Goal: Task Accomplishment & Management: Use online tool/utility

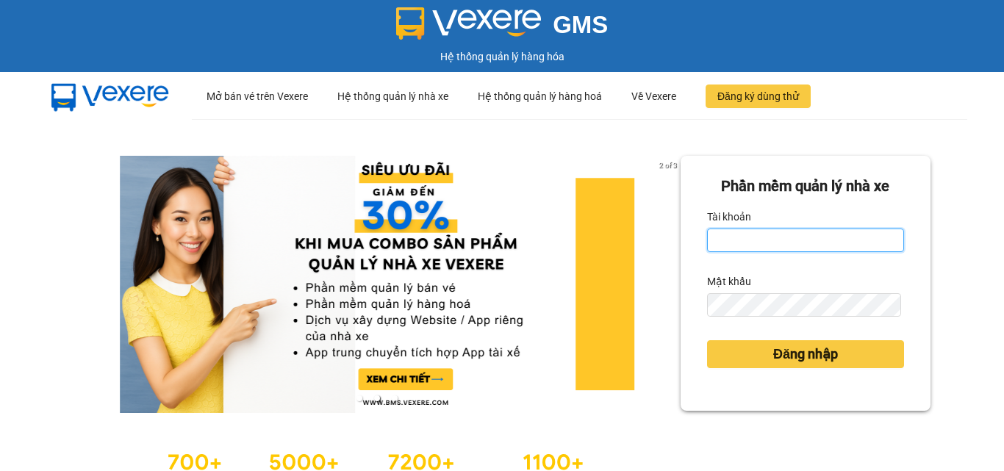
click at [748, 245] on input "Tài khoản" at bounding box center [805, 240] width 197 height 24
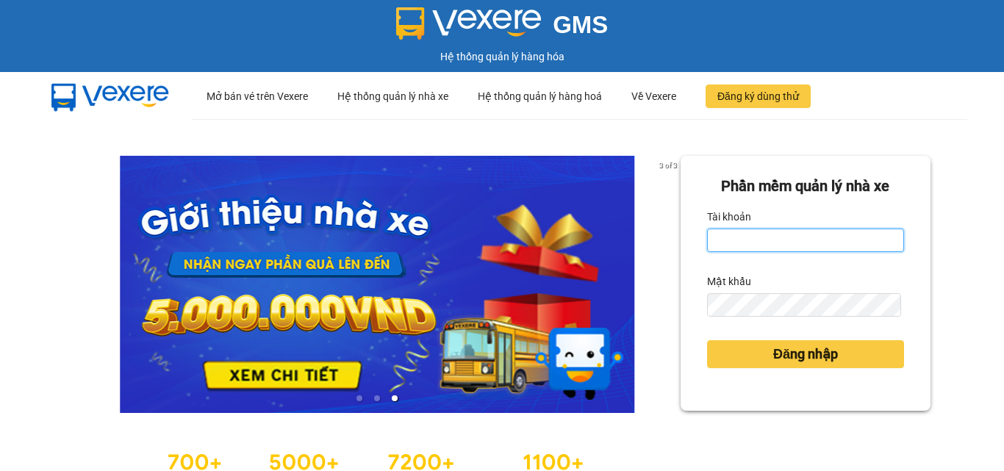
type input "ntpanh.namcuonglimo"
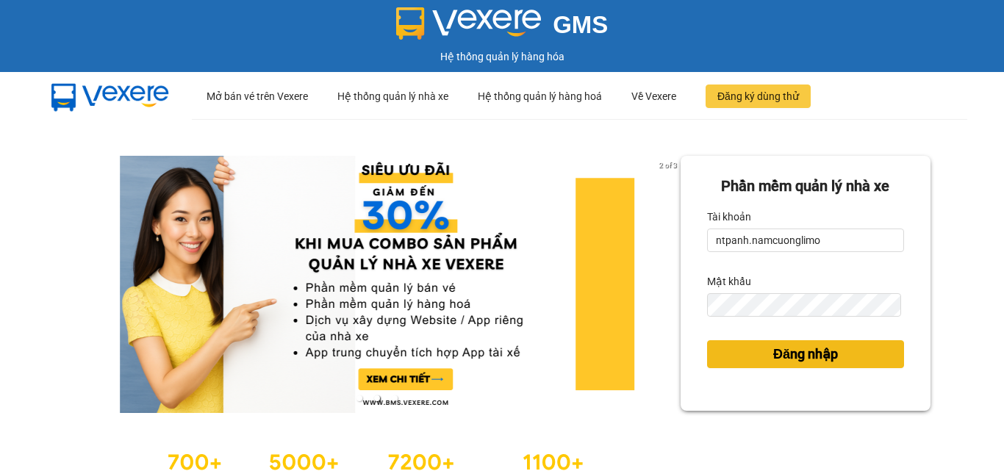
click at [846, 353] on button "Đăng nhập" at bounding box center [805, 354] width 197 height 28
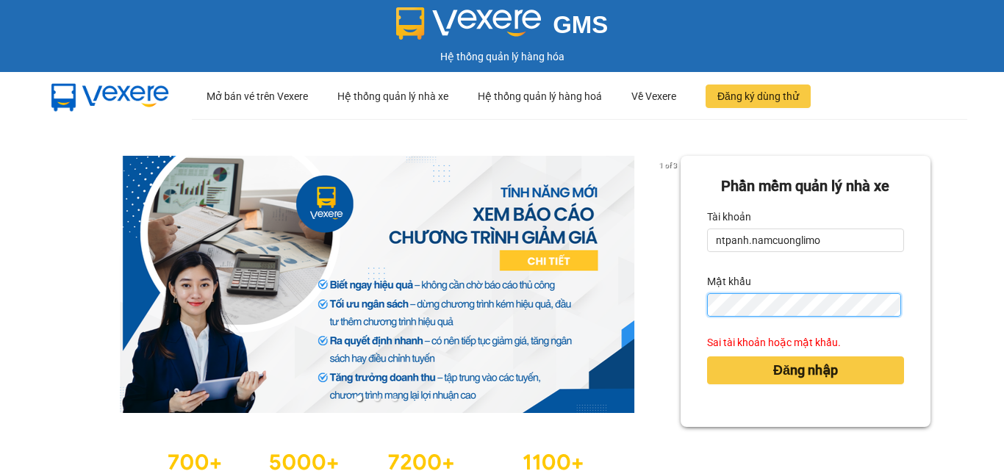
click at [707, 356] on button "Đăng nhập" at bounding box center [805, 370] width 197 height 28
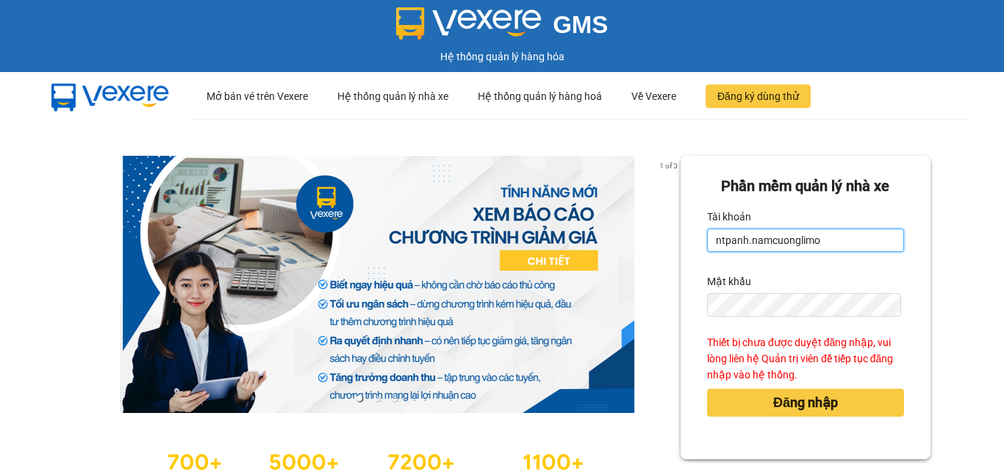
click at [813, 233] on input "ntpanh.namcuonglimo" at bounding box center [805, 240] width 197 height 24
click at [826, 239] on input "ntpanh.namcuonglimo" at bounding box center [805, 240] width 197 height 24
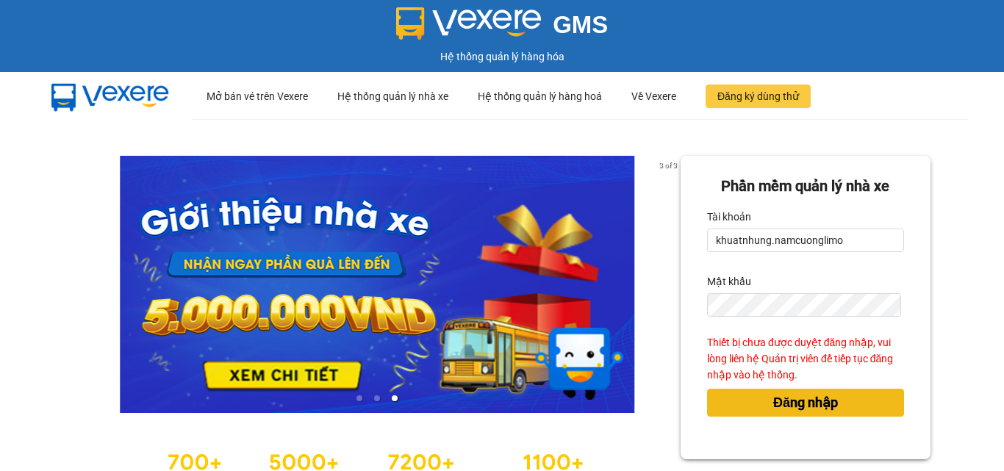
click at [795, 404] on span "Đăng nhập" at bounding box center [805, 402] width 65 height 21
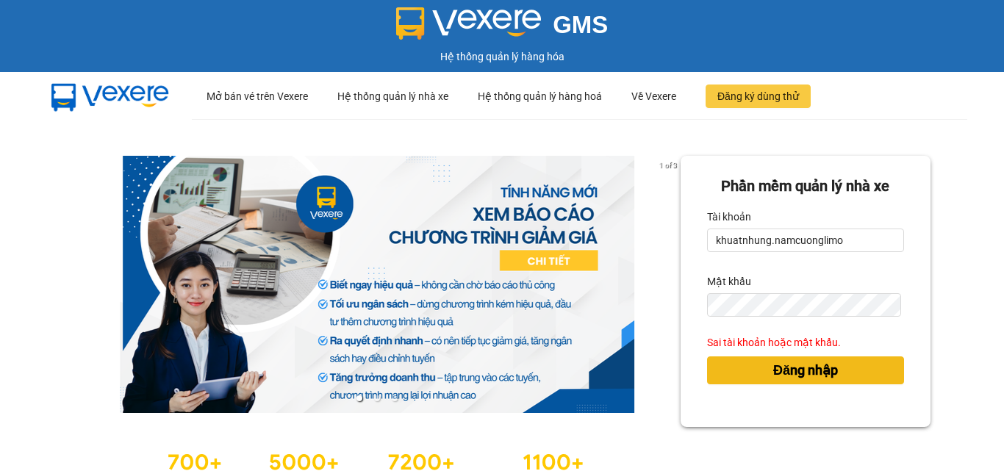
click at [774, 378] on span "Đăng nhập" at bounding box center [805, 370] width 65 height 21
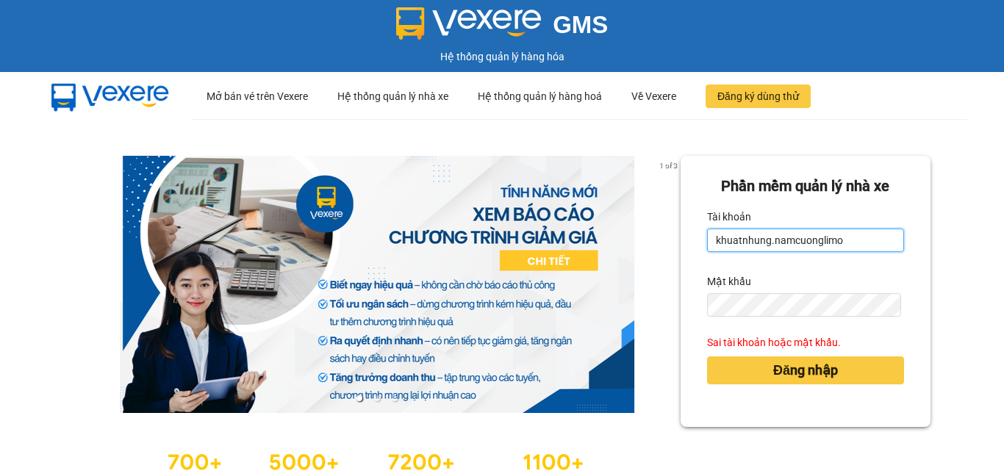
click at [843, 252] on input "khuatnhung.namcuonglimo" at bounding box center [805, 240] width 197 height 24
click at [843, 248] on input "khuatnhung.namcuonglimo" at bounding box center [805, 240] width 197 height 24
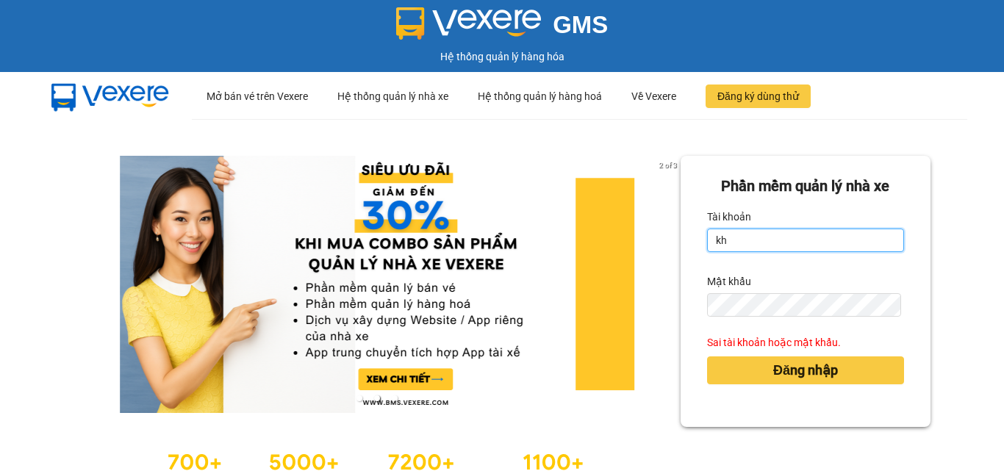
type input "k"
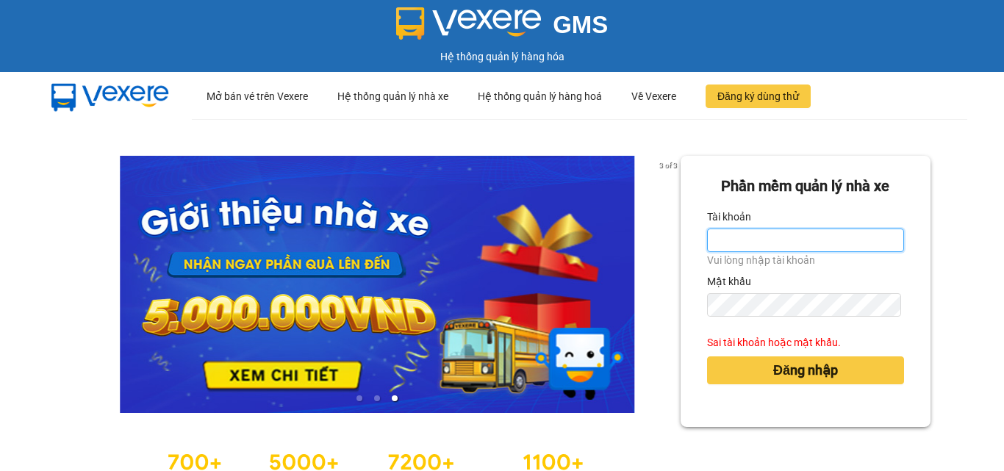
type input "o"
click at [740, 245] on input "o" at bounding box center [805, 240] width 197 height 24
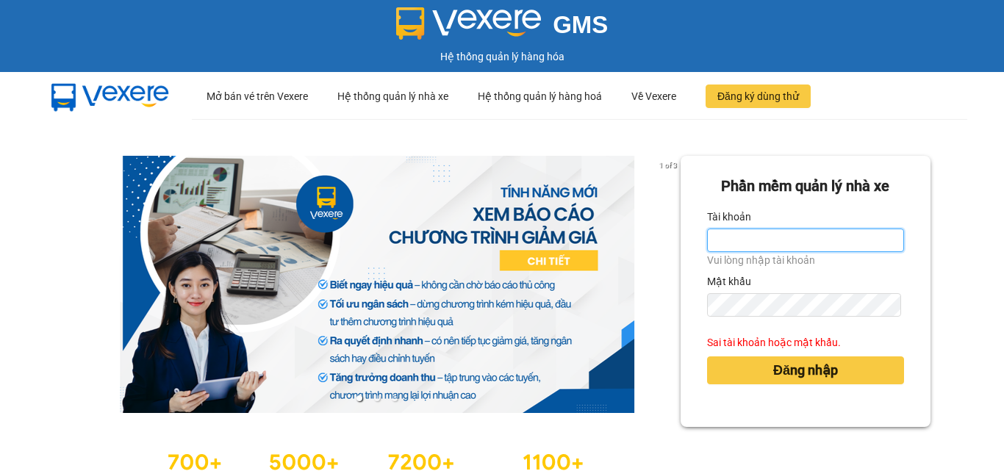
click at [741, 239] on input "Tài khoản" at bounding box center [805, 240] width 197 height 24
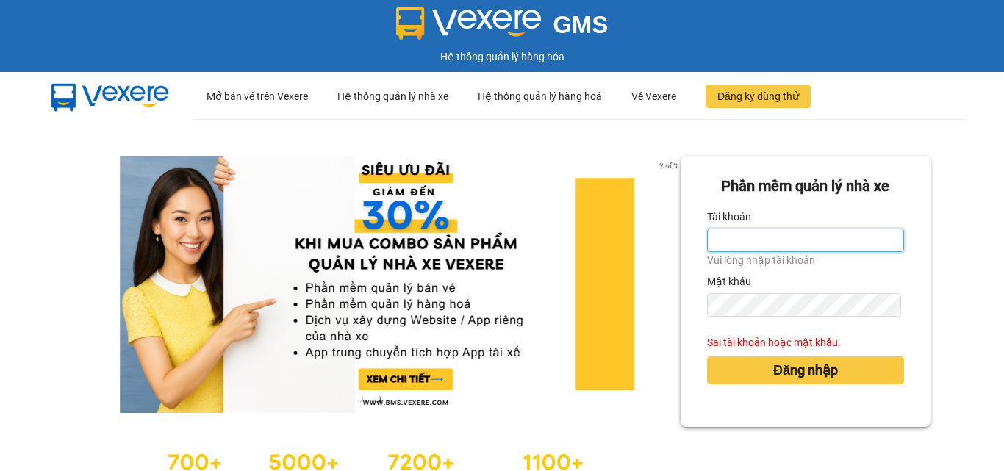
type input "ltkoanh.namcuonglimo"
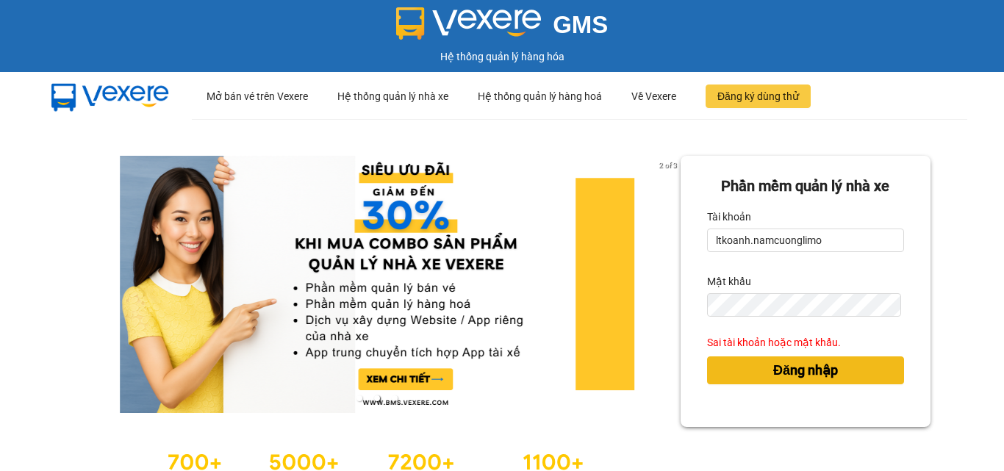
click at [785, 360] on span "Đăng nhập" at bounding box center [805, 370] width 65 height 21
click at [782, 360] on span "Đăng nhập" at bounding box center [805, 370] width 65 height 21
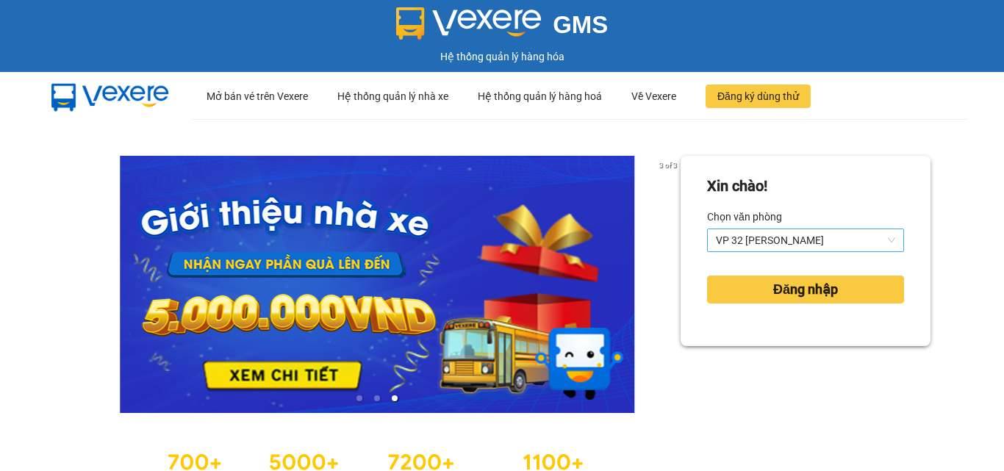
click at [793, 241] on span "VP 32 [PERSON_NAME]" at bounding box center [805, 240] width 179 height 22
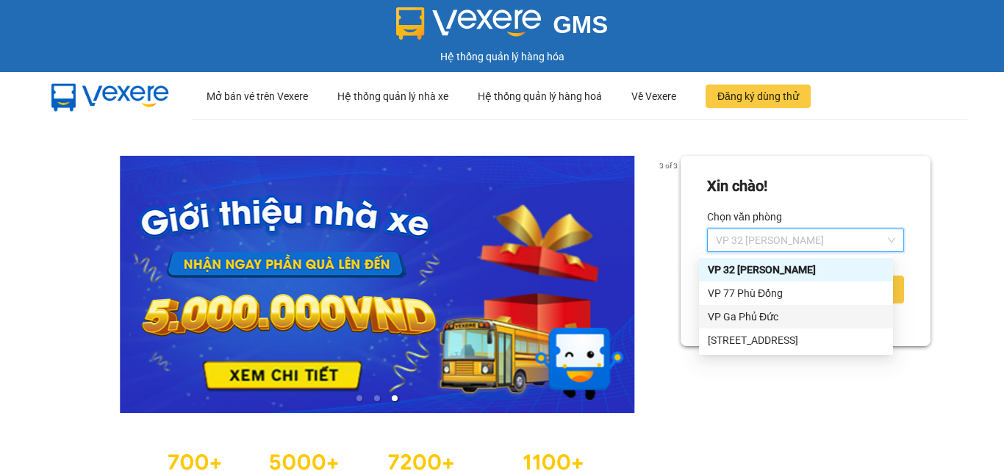
click at [732, 309] on div "VP Ga Phủ Đức" at bounding box center [795, 317] width 176 height 16
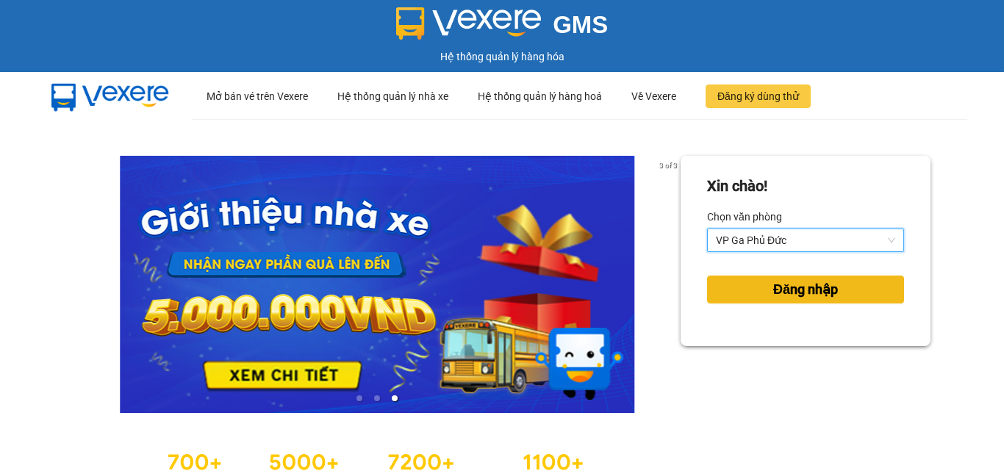
click at [756, 295] on button "Đăng nhập" at bounding box center [805, 289] width 197 height 28
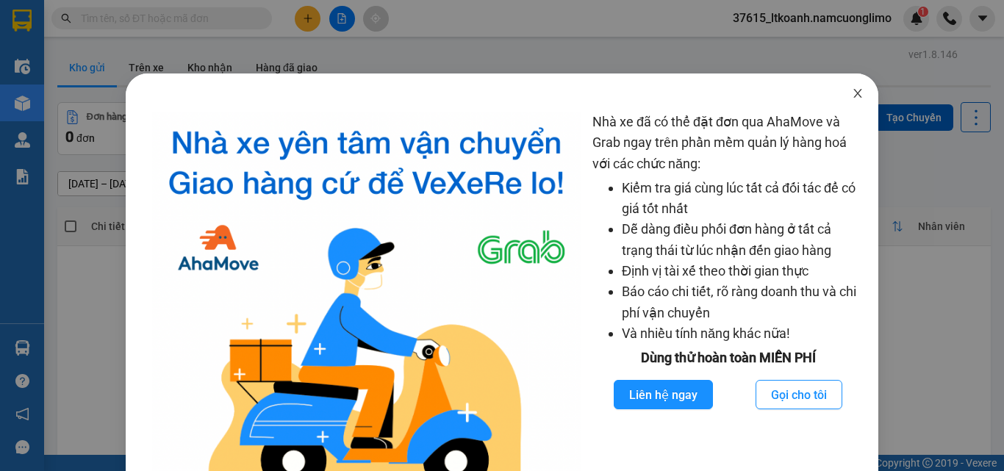
click at [851, 93] on icon "close" at bounding box center [857, 93] width 12 height 12
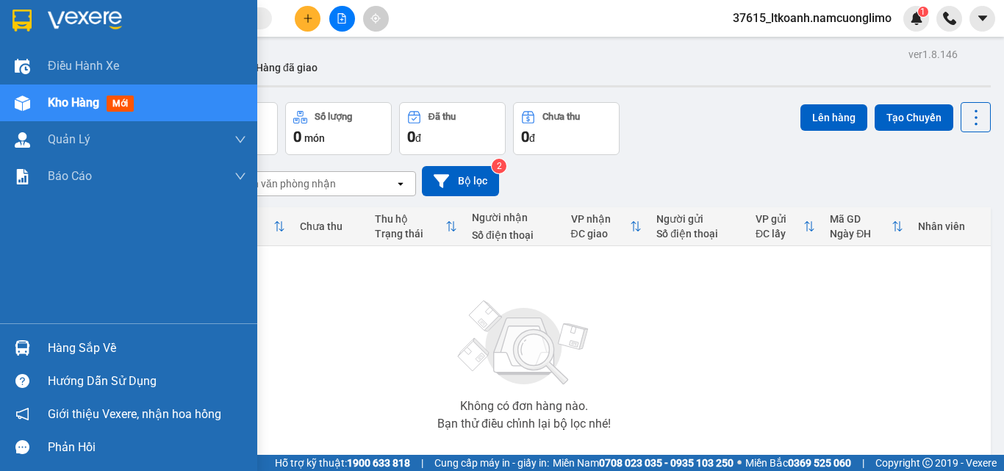
click at [21, 351] on img at bounding box center [22, 347] width 15 height 15
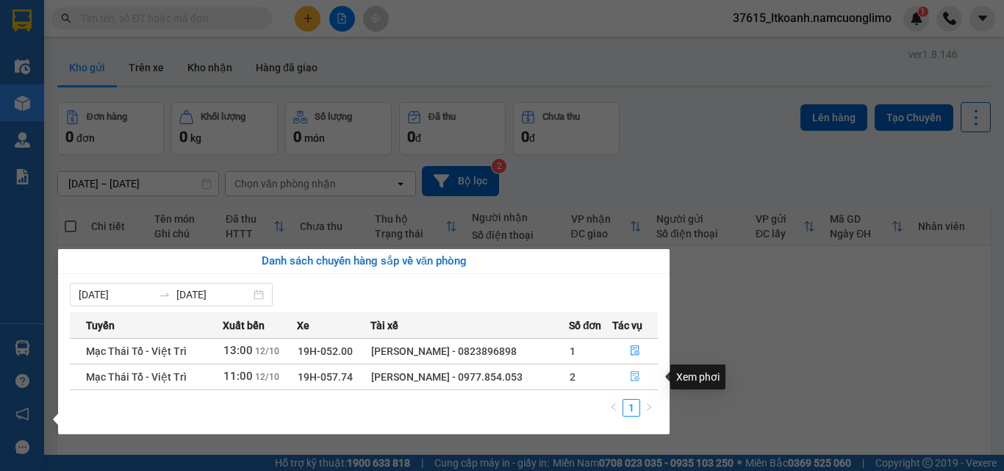
click at [633, 376] on icon "file-done" at bounding box center [635, 376] width 10 height 10
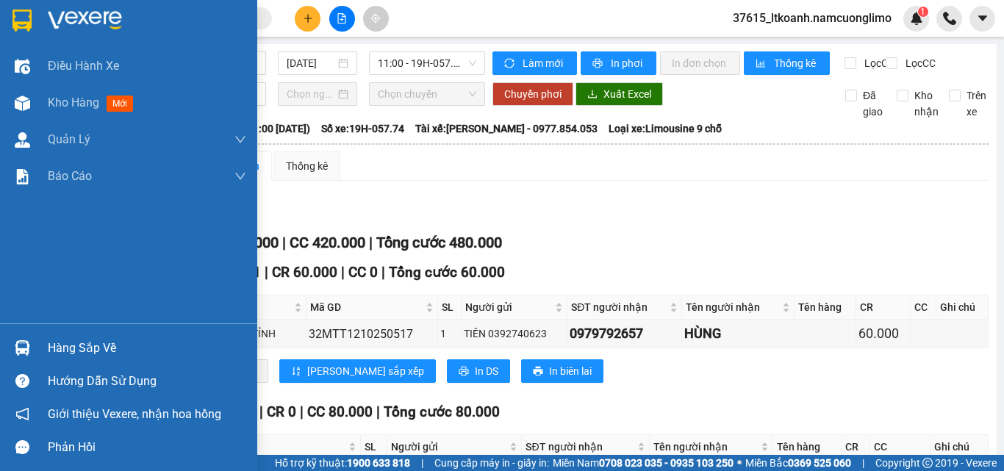
click at [25, 26] on img at bounding box center [21, 21] width 19 height 22
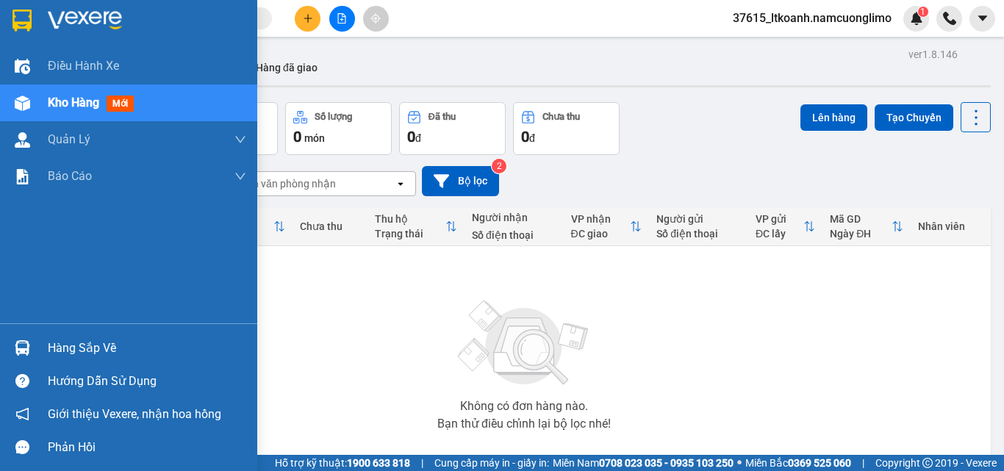
click at [38, 328] on div "Hàng sắp về Hướng dẫn sử dụng Giới thiệu Vexere, nhận hoa hồng Phản hồi" at bounding box center [128, 393] width 257 height 140
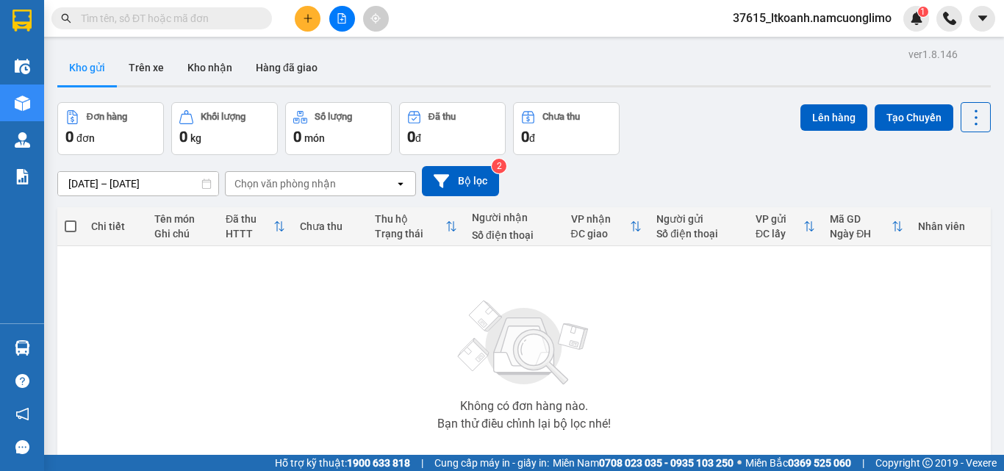
click at [850, 18] on span "37615_ltkoanh.namcuonglimo" at bounding box center [812, 18] width 182 height 18
click at [757, 50] on span "Đăng xuất" at bounding box center [818, 45] width 151 height 16
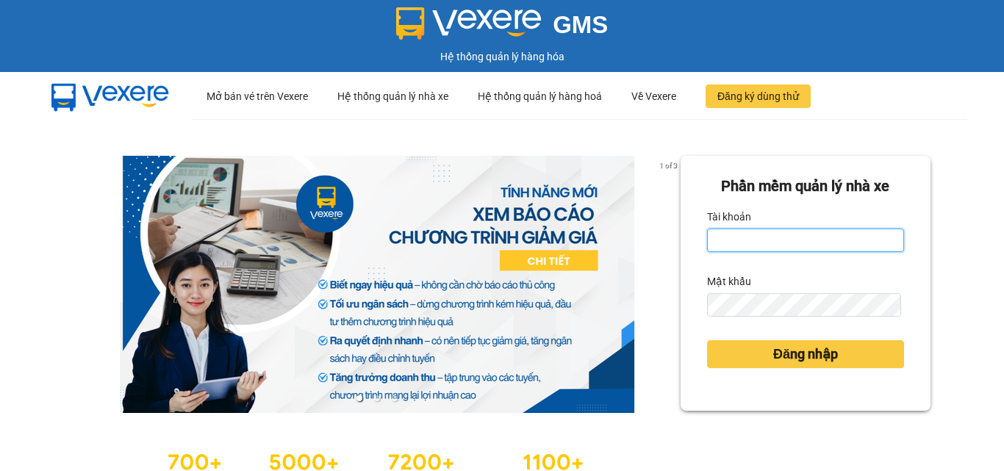
click at [775, 242] on input "Tài khoản" at bounding box center [805, 240] width 197 height 24
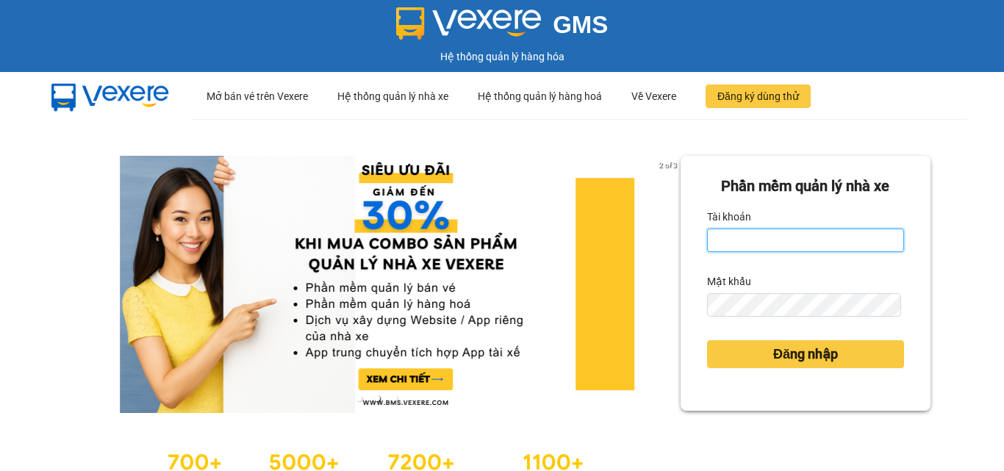
type input "ntpanh.namcuonglimo"
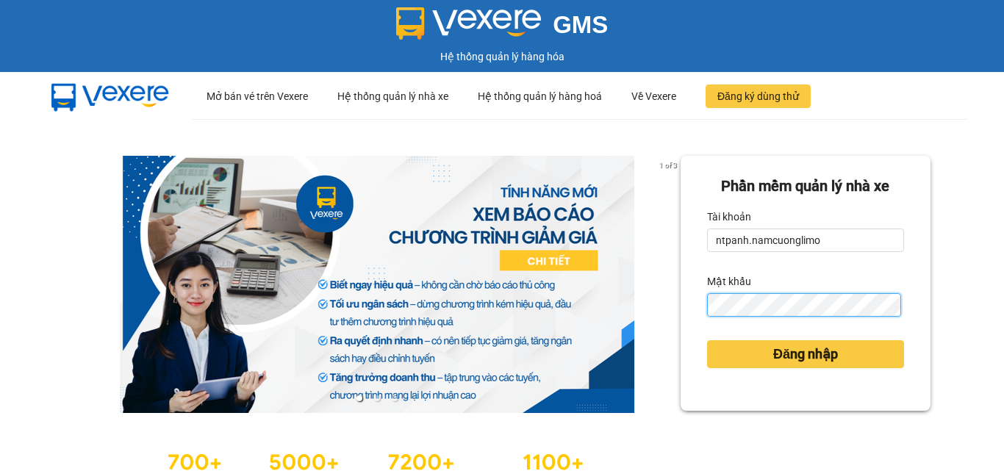
click at [707, 340] on button "Đăng nhập" at bounding box center [805, 354] width 197 height 28
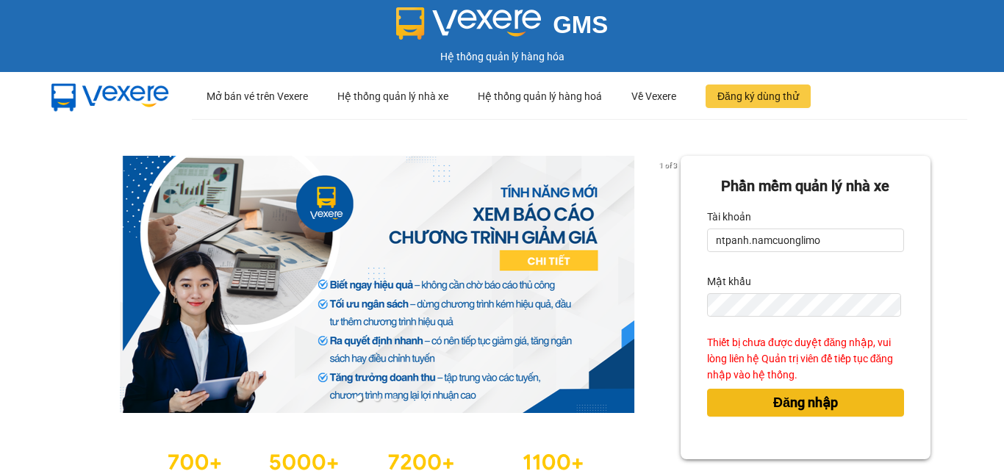
click at [792, 409] on span "Đăng nhập" at bounding box center [805, 402] width 65 height 21
click at [788, 406] on span "Đăng nhập" at bounding box center [805, 402] width 65 height 21
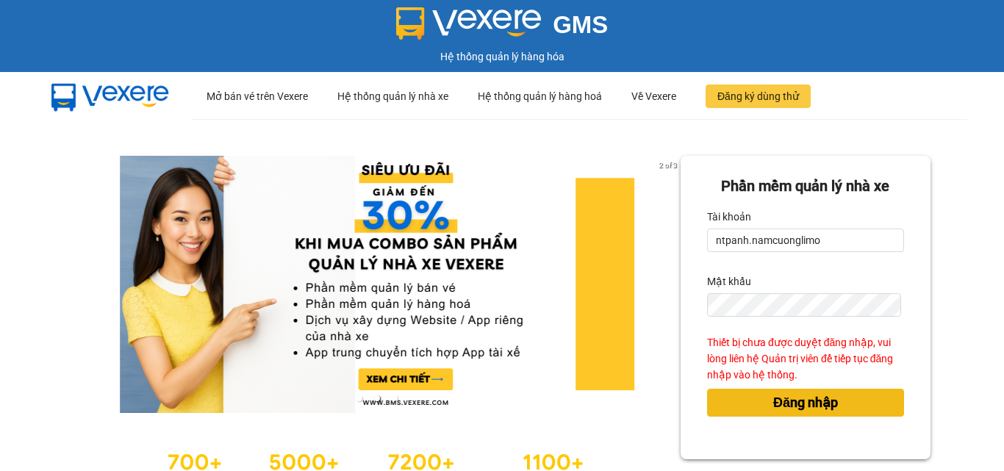
click at [788, 406] on span "Đăng nhập" at bounding box center [805, 402] width 65 height 21
click at [707, 389] on button "Đăng nhập" at bounding box center [805, 403] width 197 height 28
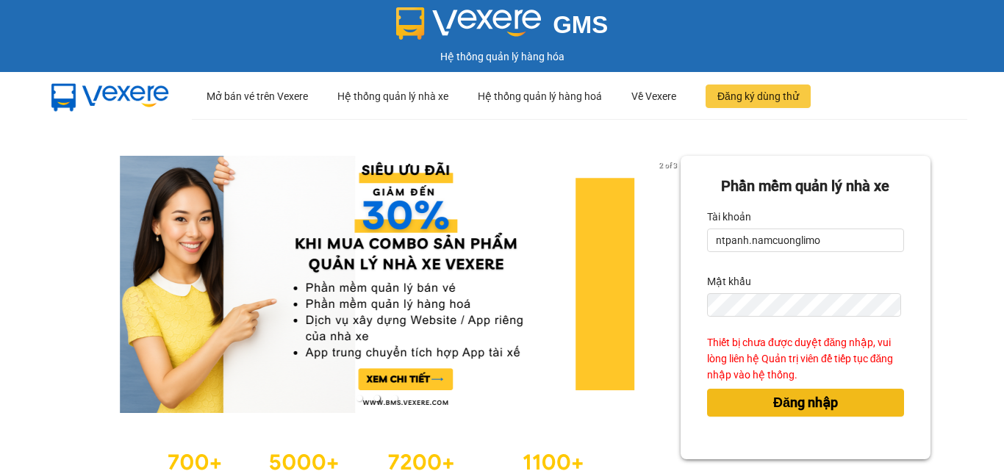
click at [707, 389] on button "Đăng nhập" at bounding box center [805, 403] width 197 height 28
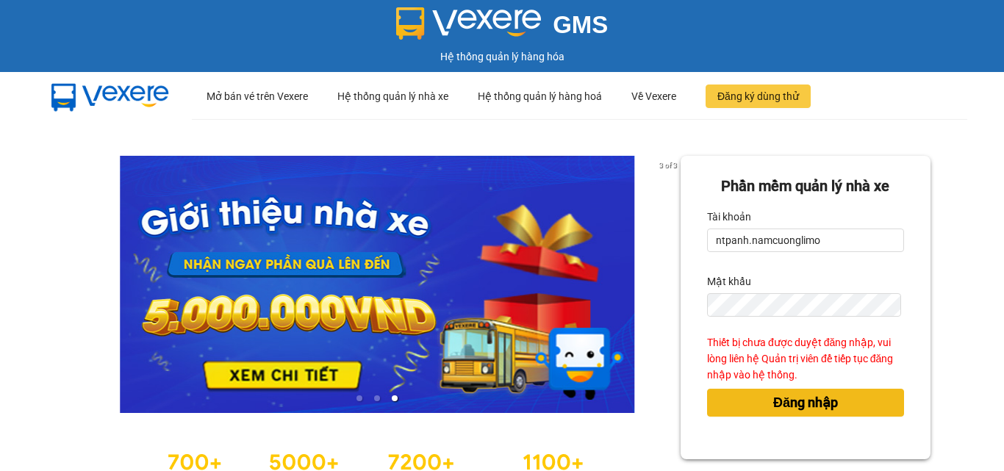
click at [785, 397] on span "Đăng nhập" at bounding box center [805, 402] width 65 height 21
click at [832, 403] on button "Đăng nhập" at bounding box center [805, 403] width 197 height 28
click at [831, 403] on button "Đăng nhập" at bounding box center [805, 403] width 197 height 28
click at [830, 403] on div "Phần mềm quản lý nhà xe Tài khoản ntpanh.namcuonglimo Mật khẩu Thiết bị chưa đư…" at bounding box center [805, 307] width 250 height 303
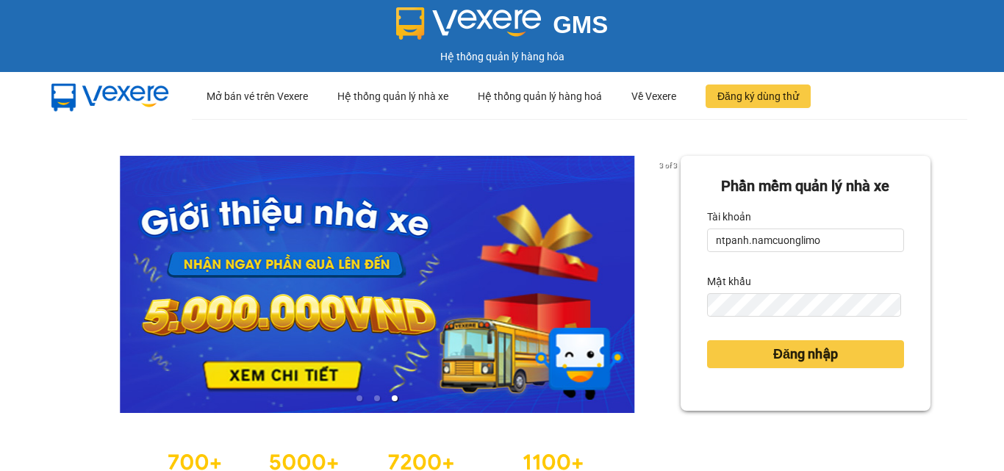
click at [820, 397] on div "Phần mềm quản lý nhà xe Tài khoản ntpanh.namcuonglimo Mật khẩu Đăng nhập" at bounding box center [805, 283] width 250 height 255
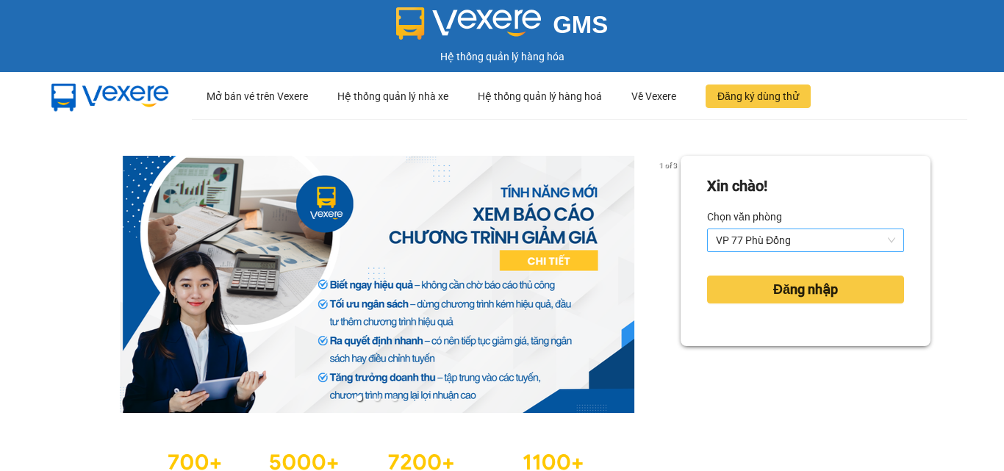
click at [757, 239] on span "VP 77 Phù Đổng" at bounding box center [805, 240] width 179 height 22
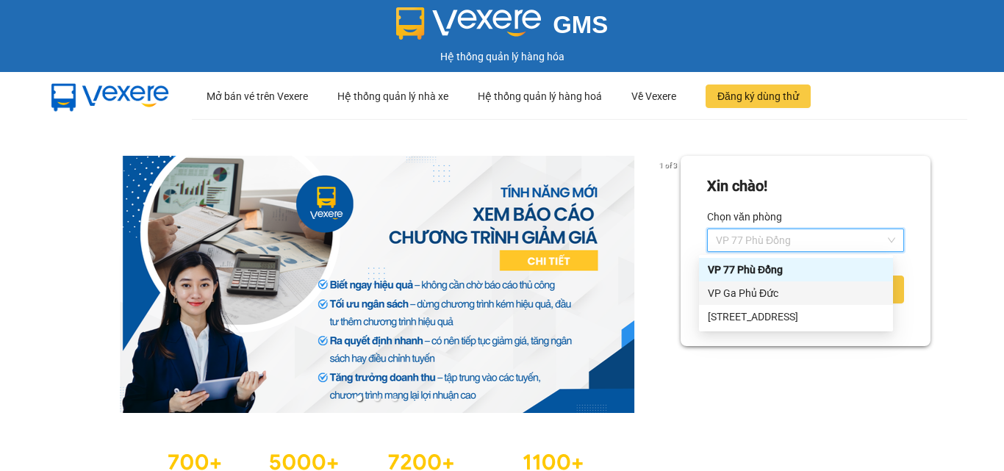
click at [737, 300] on div "VP Ga Phủ Đức" at bounding box center [795, 293] width 176 height 16
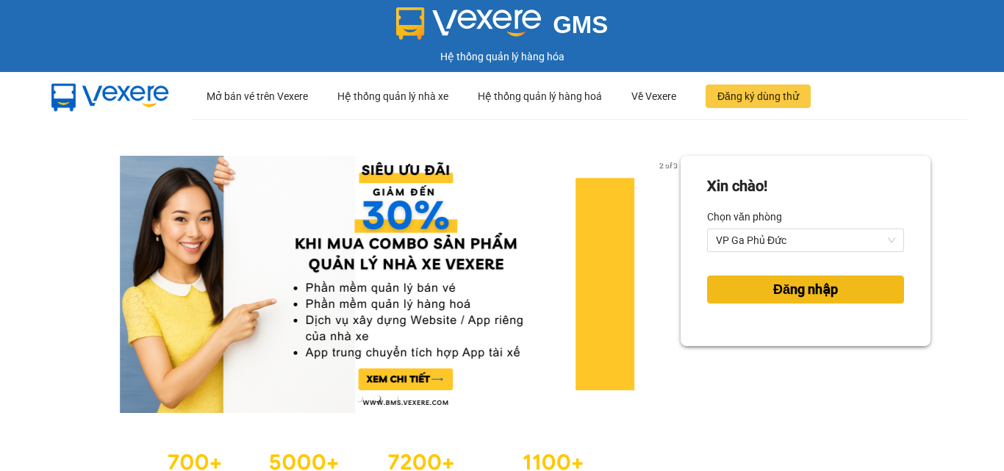
click at [773, 295] on span "Đăng nhập" at bounding box center [805, 289] width 65 height 21
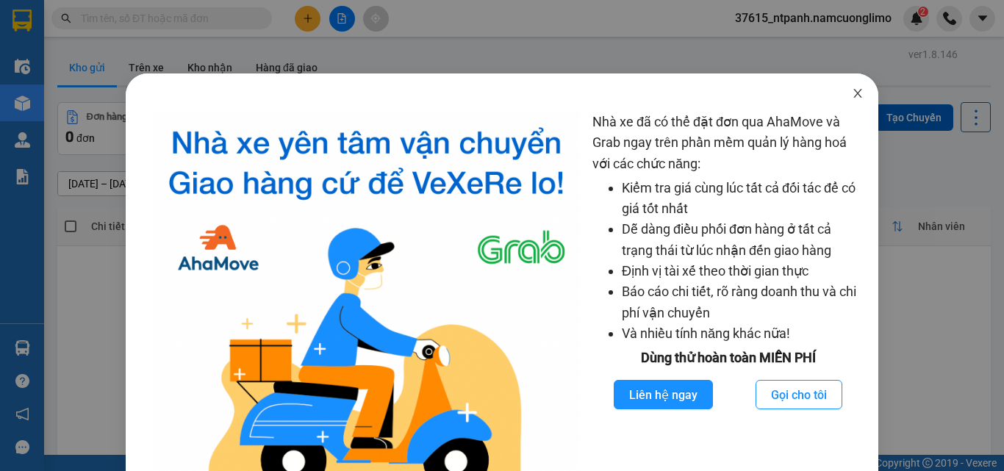
click at [851, 94] on icon "close" at bounding box center [857, 93] width 12 height 12
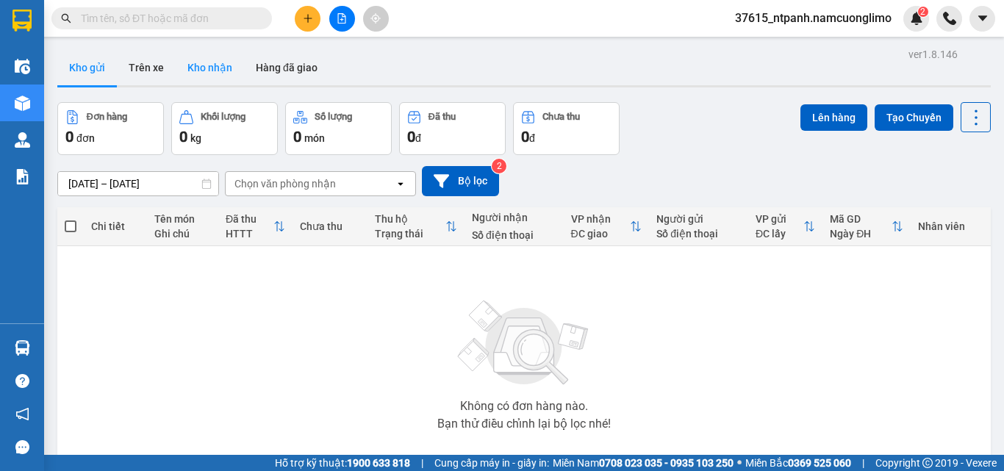
click at [203, 58] on button "Kho nhận" at bounding box center [210, 67] width 68 height 35
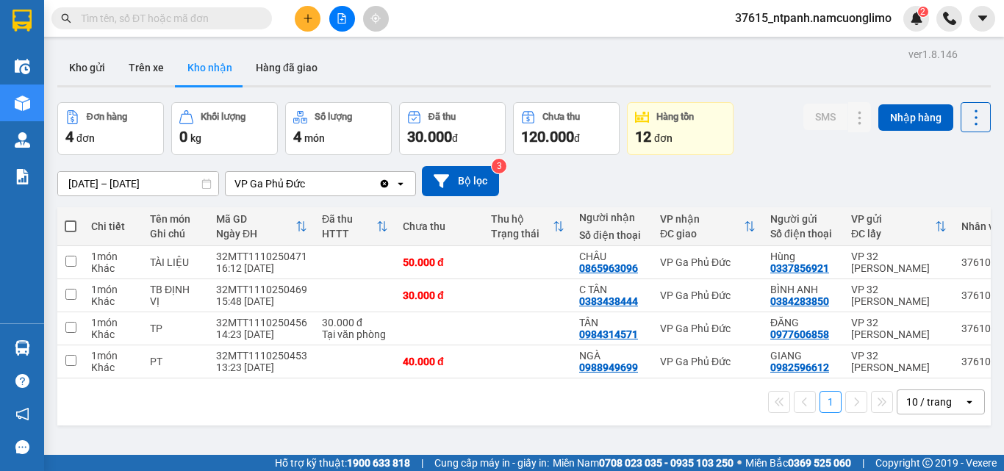
click at [214, 66] on button "Kho nhận" at bounding box center [210, 67] width 68 height 35
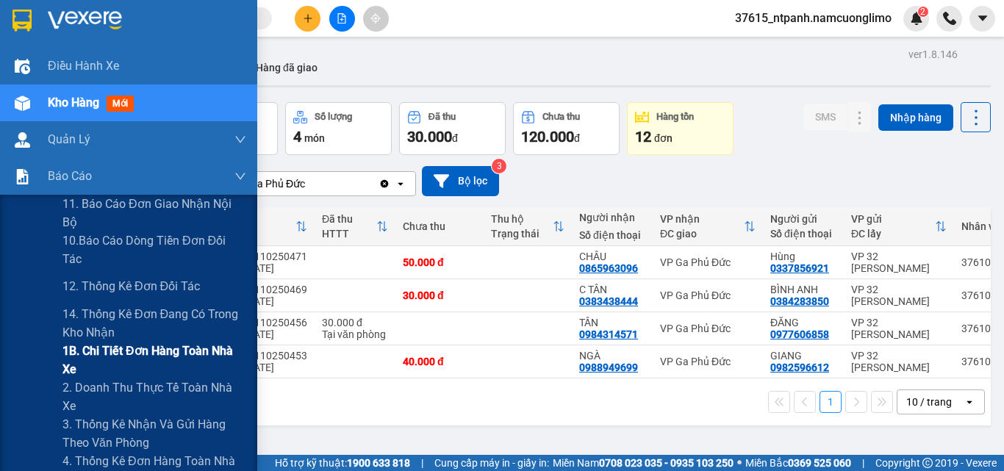
click at [84, 355] on span "1B. Chi tiết đơn hàng toàn nhà xe" at bounding box center [154, 360] width 184 height 37
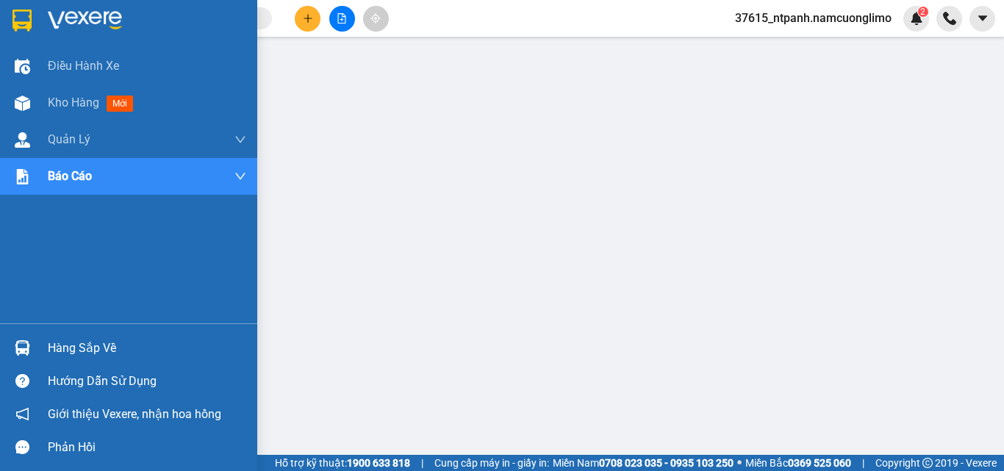
click at [18, 11] on img at bounding box center [21, 21] width 19 height 22
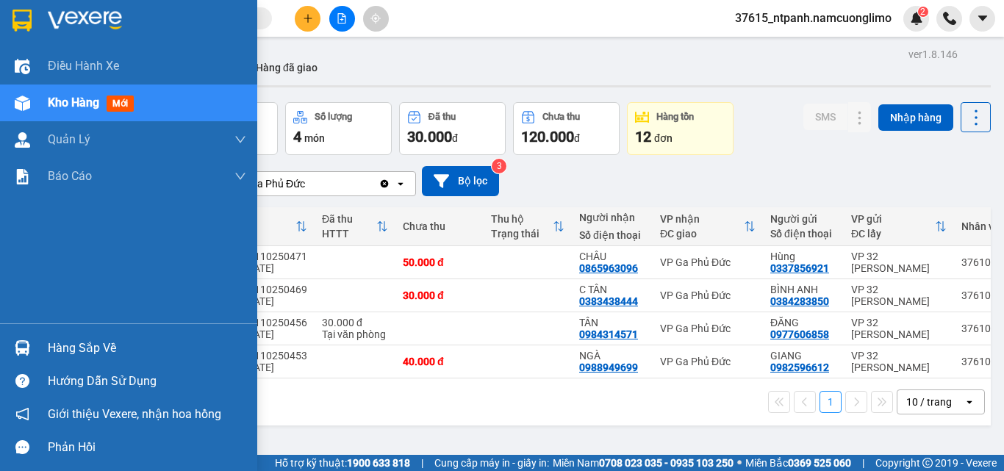
click at [37, 344] on div "Hàng sắp về" at bounding box center [128, 347] width 257 height 33
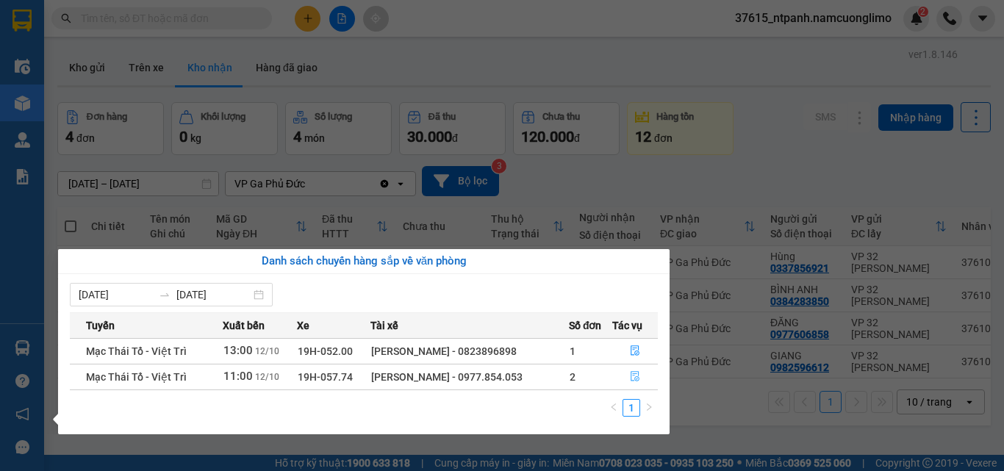
click at [630, 372] on button "button" at bounding box center [635, 377] width 44 height 24
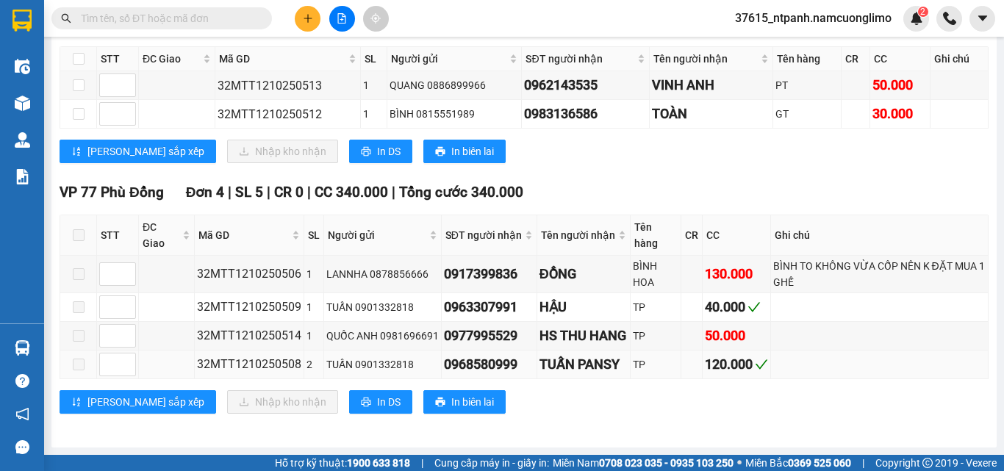
scroll to position [253, 0]
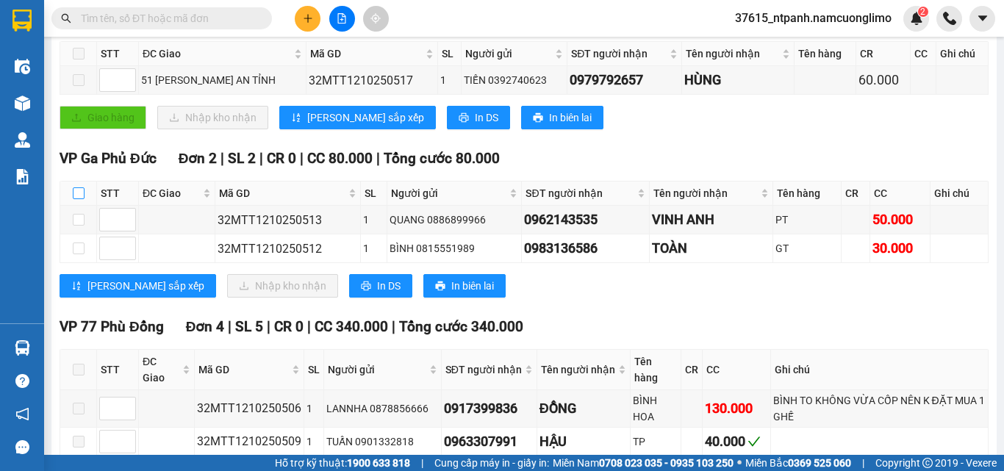
click at [83, 199] on input "checkbox" at bounding box center [79, 193] width 12 height 12
checkbox input "true"
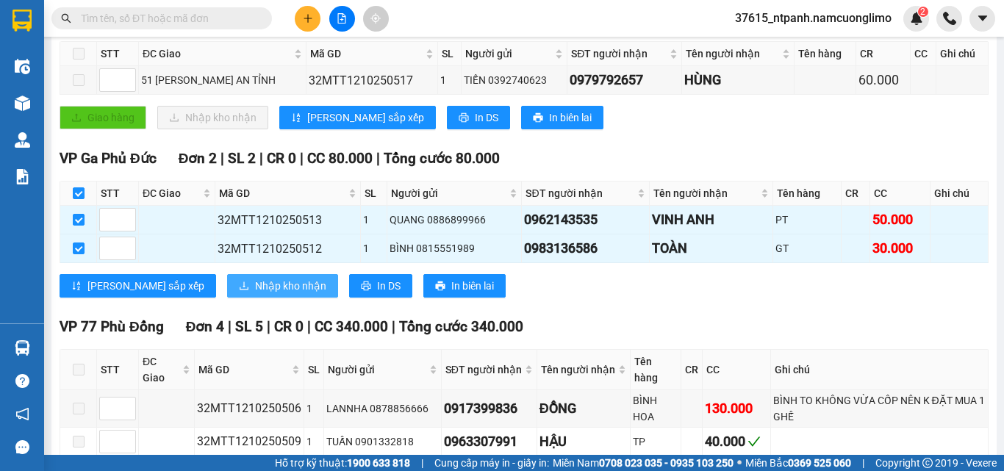
click at [255, 294] on span "Nhập kho nhận" at bounding box center [290, 286] width 71 height 16
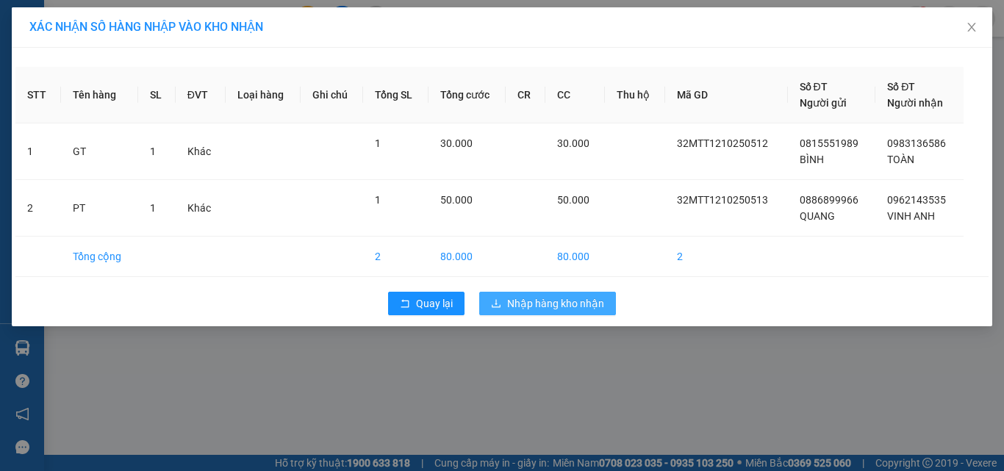
click at [530, 306] on span "Nhập hàng kho nhận" at bounding box center [555, 303] width 97 height 16
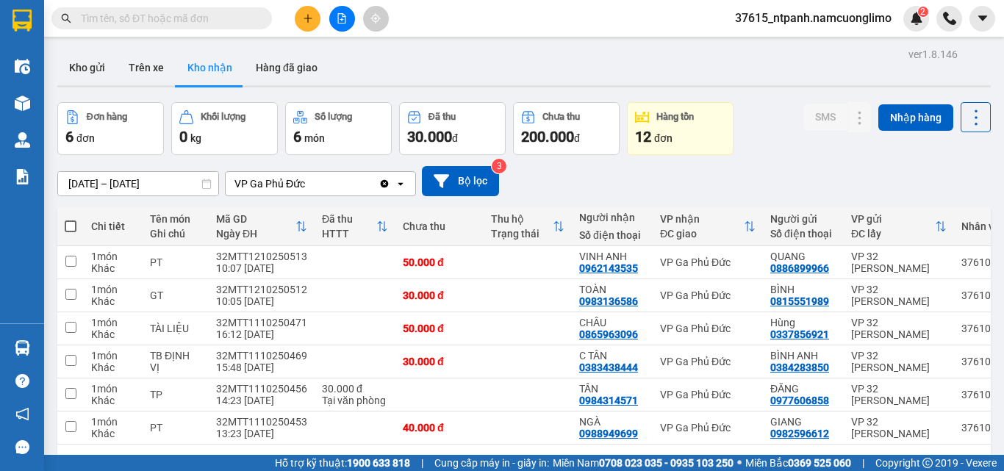
click at [210, 64] on button "Kho nhận" at bounding box center [210, 67] width 68 height 35
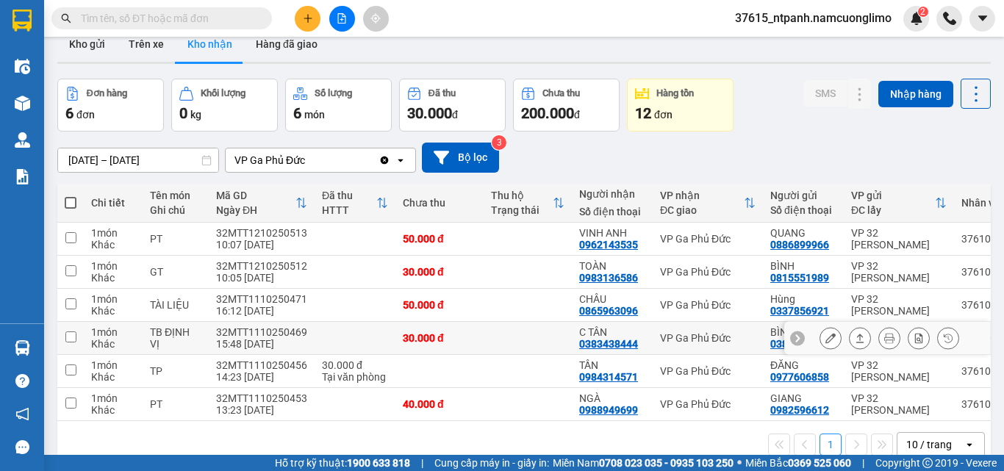
scroll to position [68, 0]
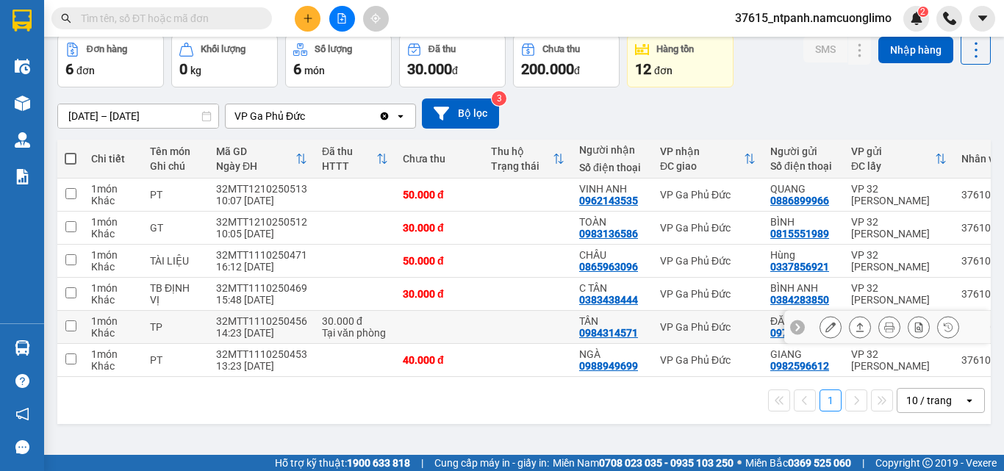
click at [825, 330] on icon at bounding box center [830, 327] width 10 height 10
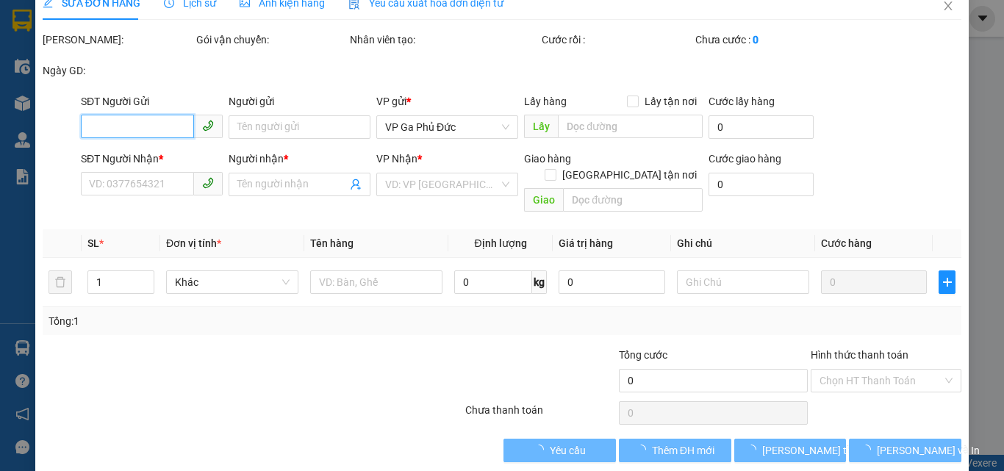
scroll to position [25, 0]
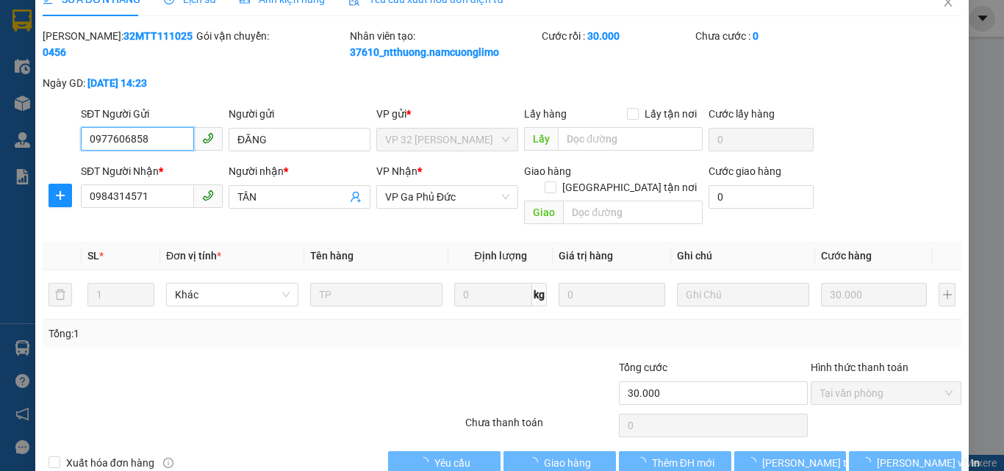
type input "0977606858"
type input "ĐĂNG"
type input "0984314571"
type input "TẦN"
type input "30.000"
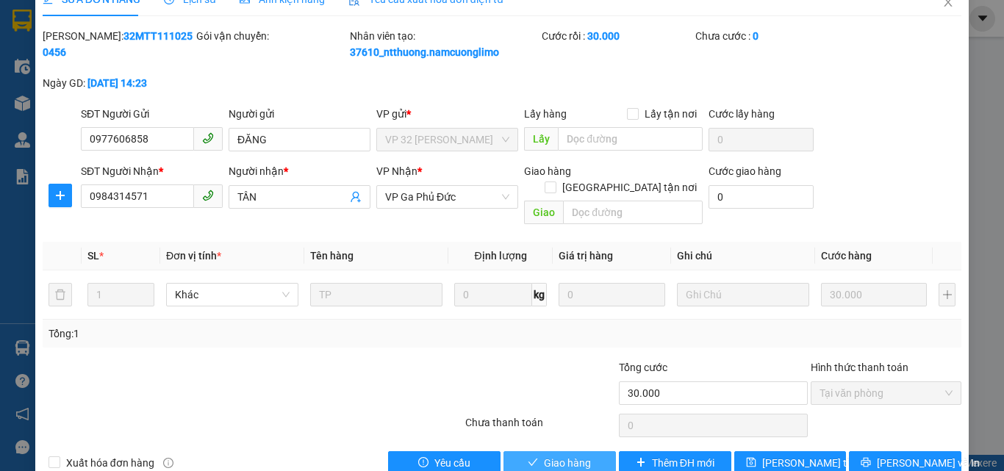
click at [546, 455] on span "Giao hàng" at bounding box center [567, 463] width 47 height 16
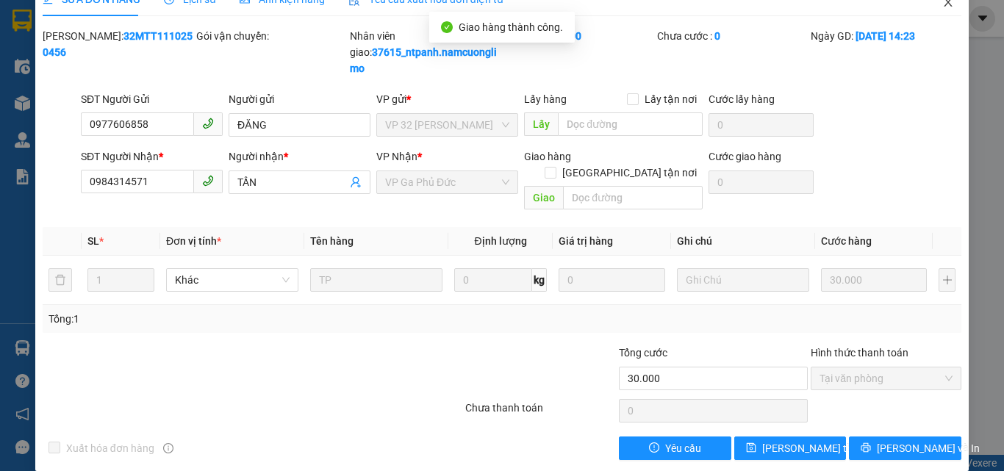
click at [942, 6] on icon "close" at bounding box center [948, 2] width 12 height 12
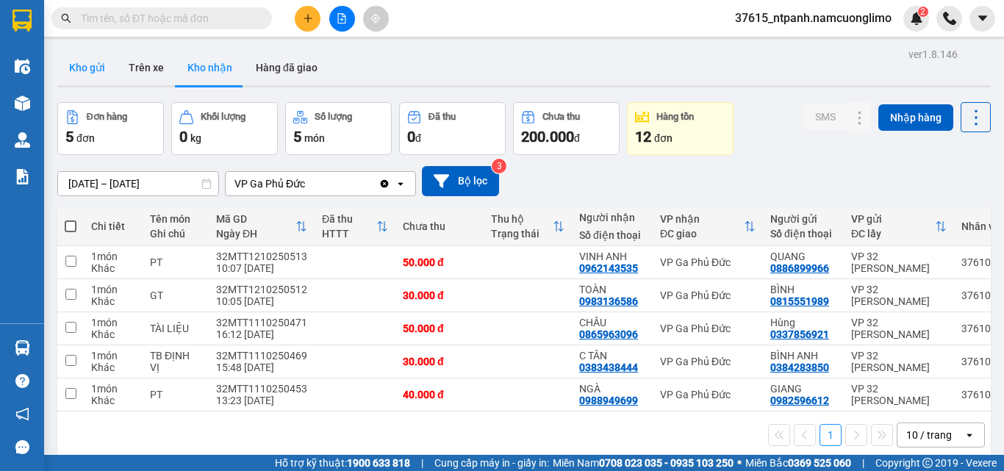
drag, startPoint x: 96, startPoint y: 73, endPoint x: 100, endPoint y: 10, distance: 63.3
click at [96, 72] on button "Kho gửi" at bounding box center [87, 67] width 60 height 35
